Goal: Transaction & Acquisition: Purchase product/service

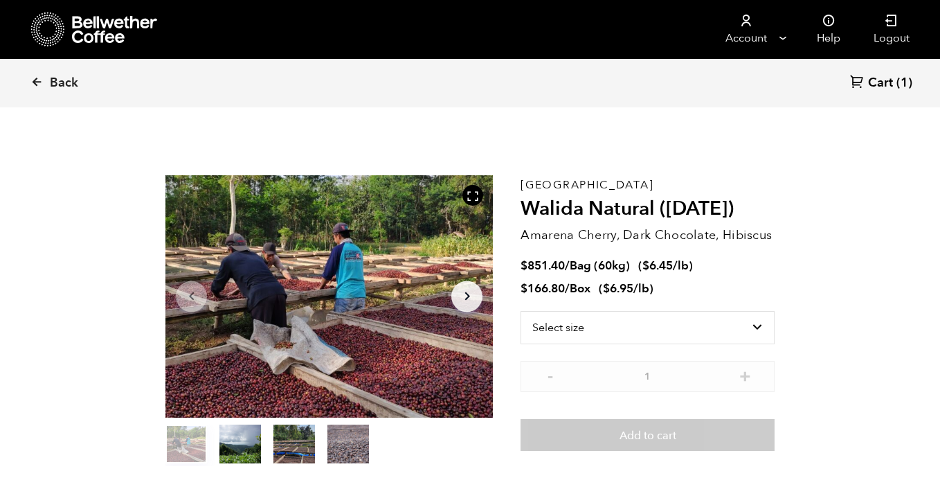
scroll to position [602, 593]
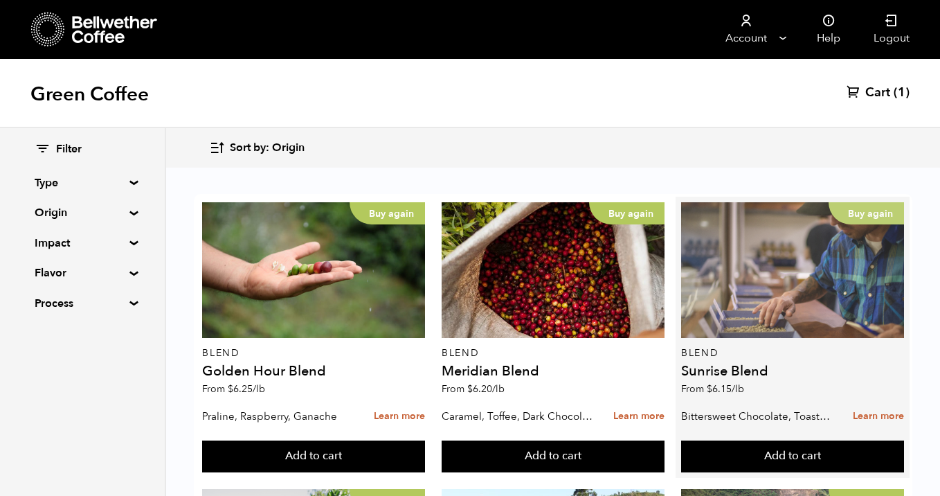
scroll to position [233, 0]
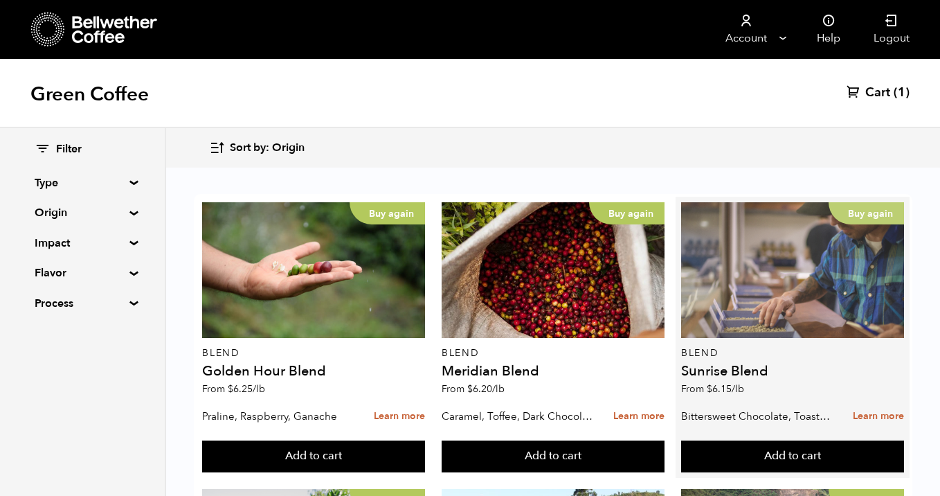
click at [827, 264] on div "Buy again" at bounding box center [792, 270] width 223 height 136
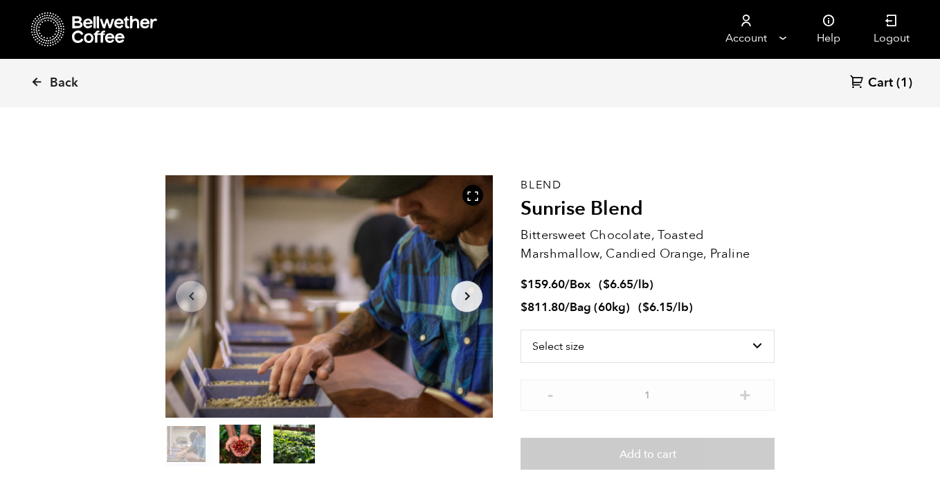
scroll to position [602, 593]
click at [715, 343] on select "Select size Bag (60kg) (132 lbs) Box (24 lbs)" at bounding box center [648, 345] width 254 height 33
